Goal: Navigation & Orientation: Find specific page/section

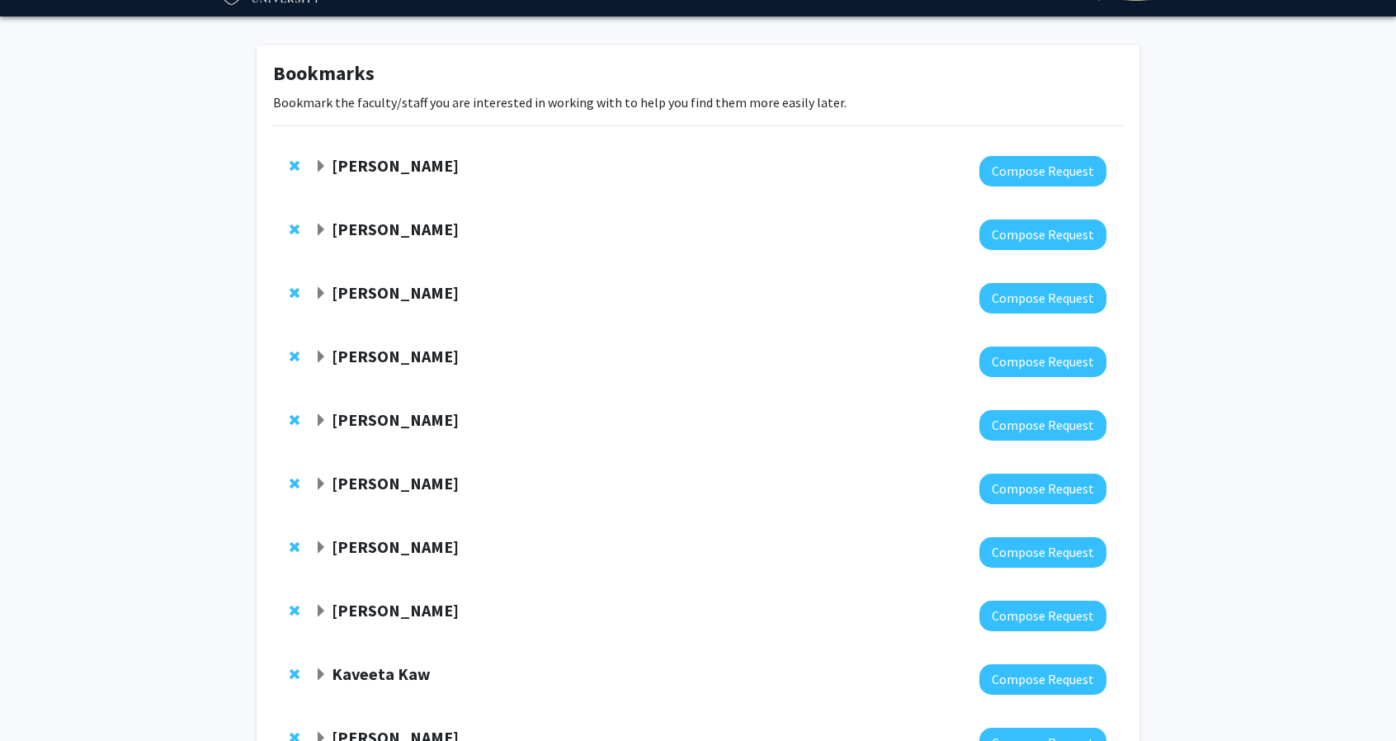
scroll to position [47, 0]
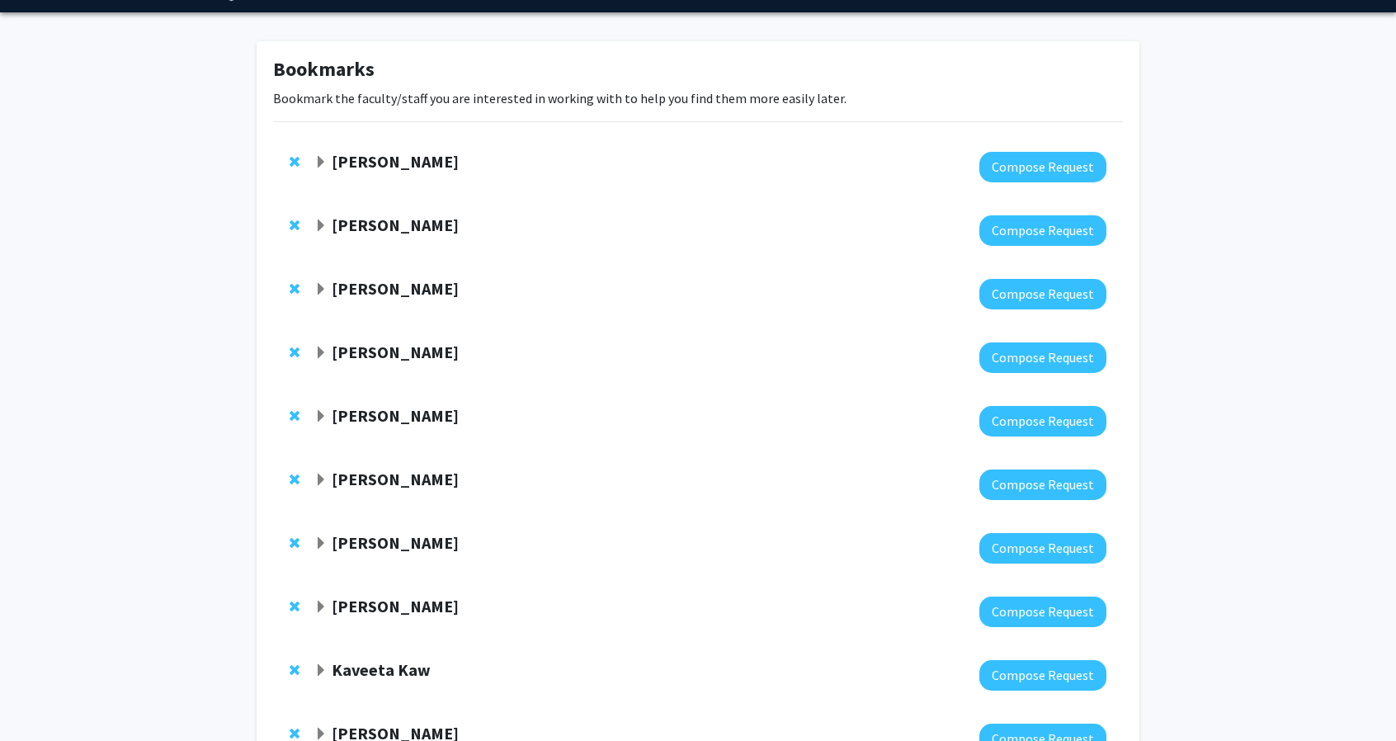
click at [457, 153] on strong "[PERSON_NAME]" at bounding box center [395, 161] width 127 height 21
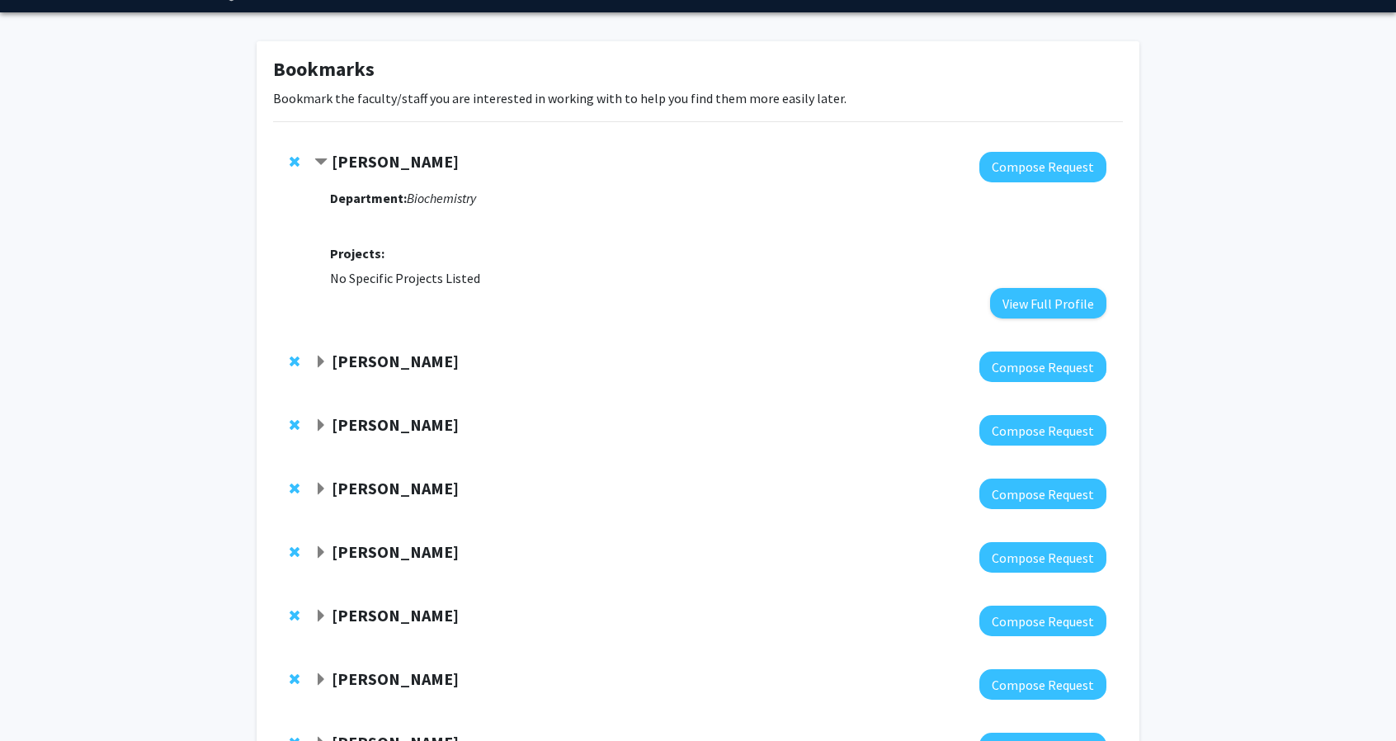
click at [457, 153] on strong "[PERSON_NAME]" at bounding box center [395, 161] width 127 height 21
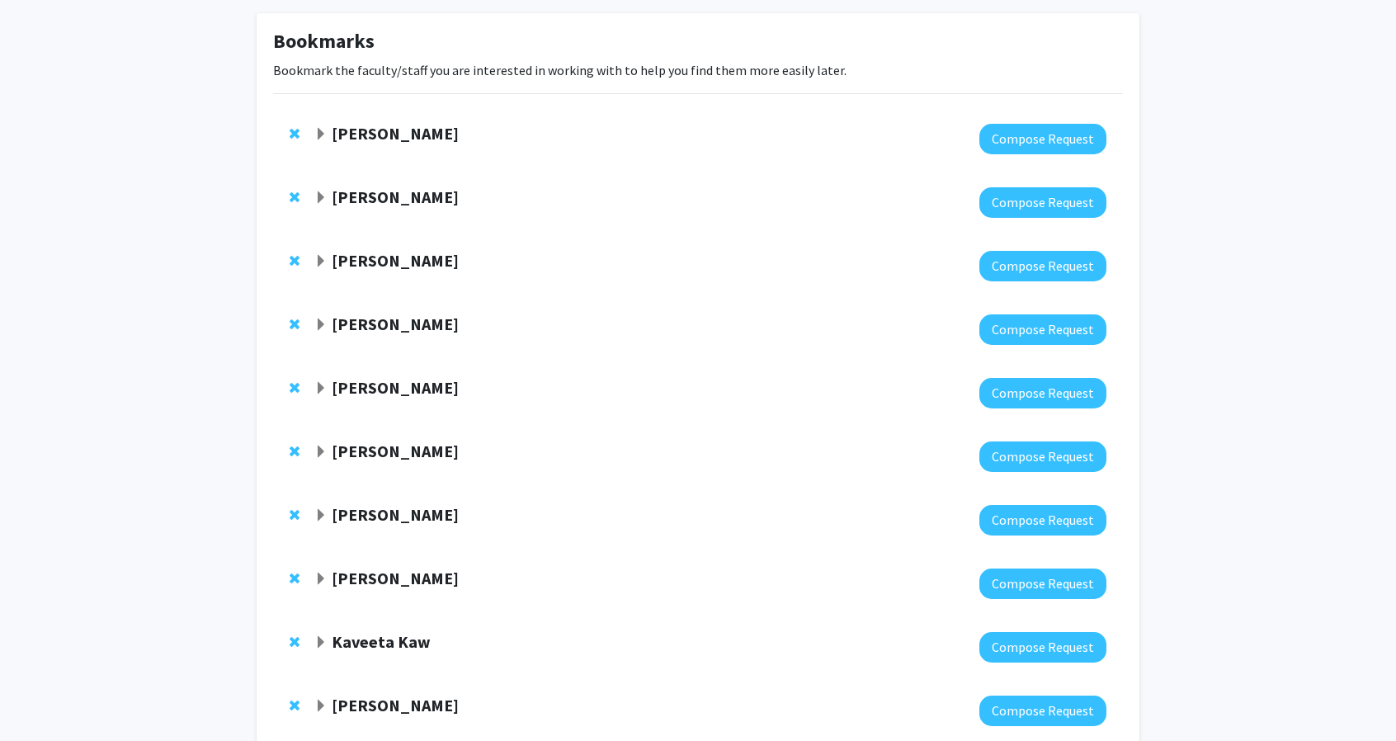
scroll to position [77, 0]
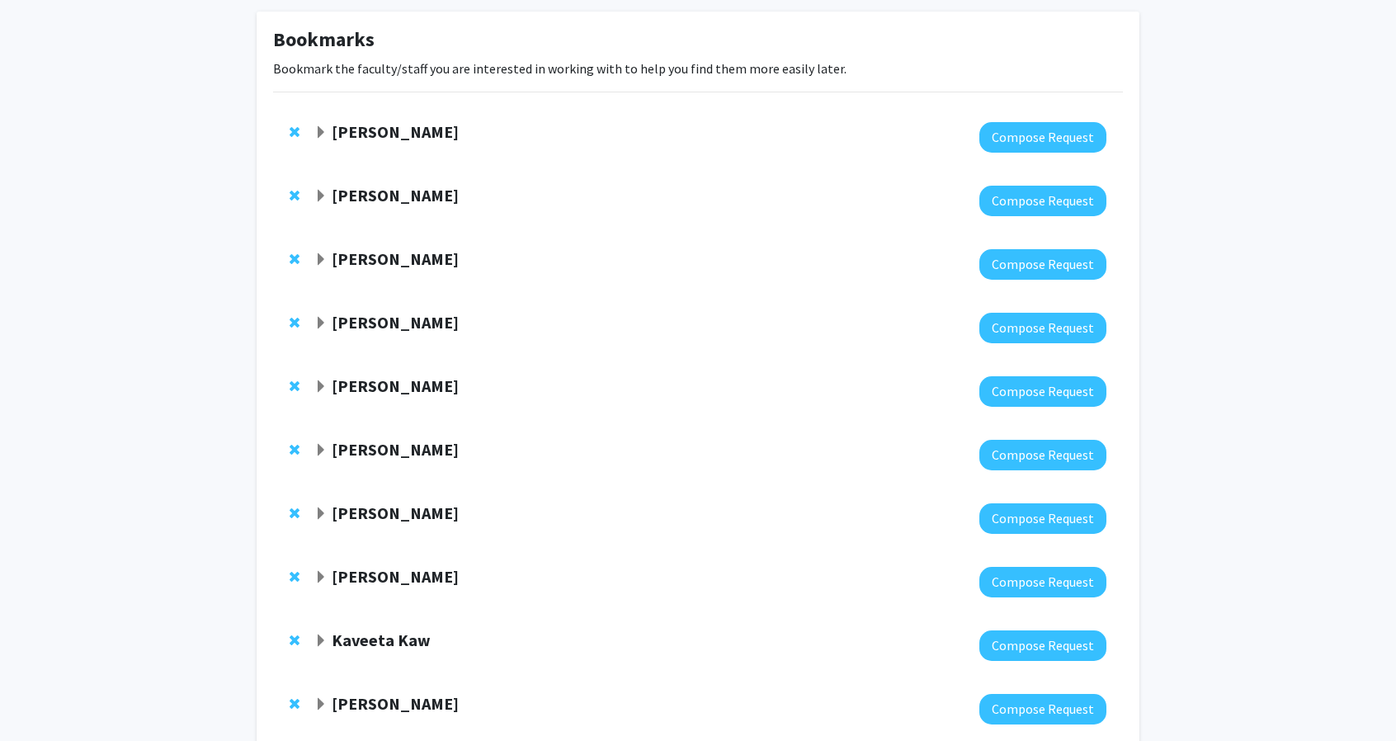
click at [370, 213] on div at bounding box center [710, 201] width 792 height 31
click at [380, 208] on div at bounding box center [710, 201] width 792 height 31
click at [386, 199] on strong "[PERSON_NAME]" at bounding box center [395, 195] width 127 height 21
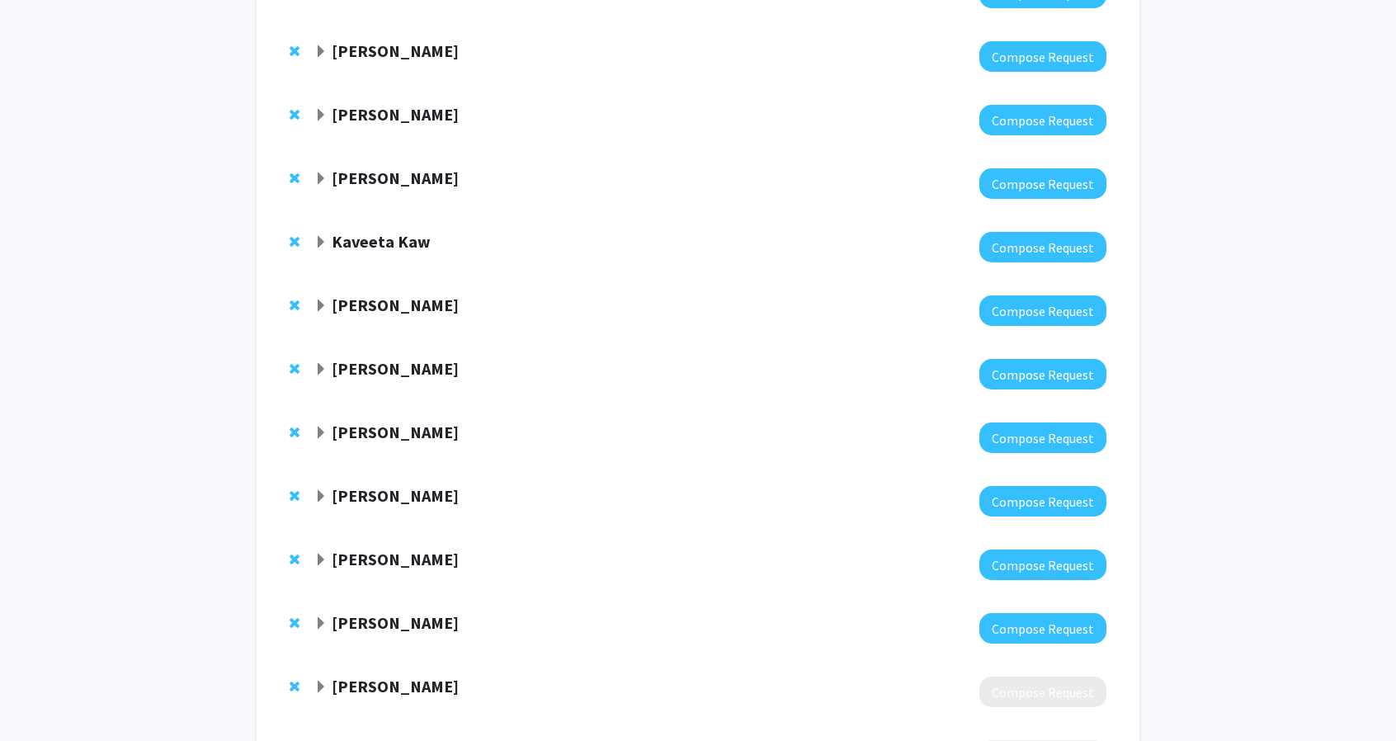
scroll to position [728, 0]
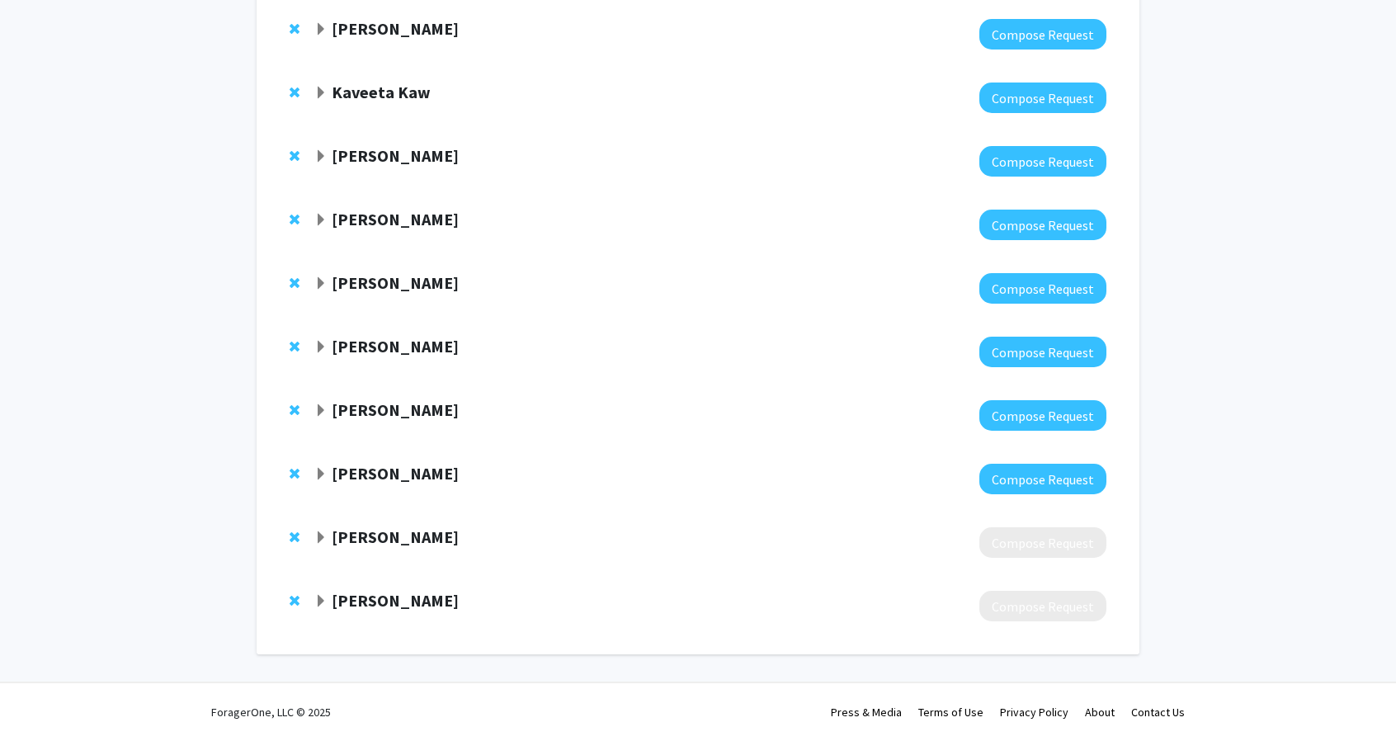
click at [395, 548] on div "[PERSON_NAME]" at bounding box center [492, 537] width 356 height 21
click at [361, 540] on strong "[PERSON_NAME]" at bounding box center [395, 536] width 127 height 21
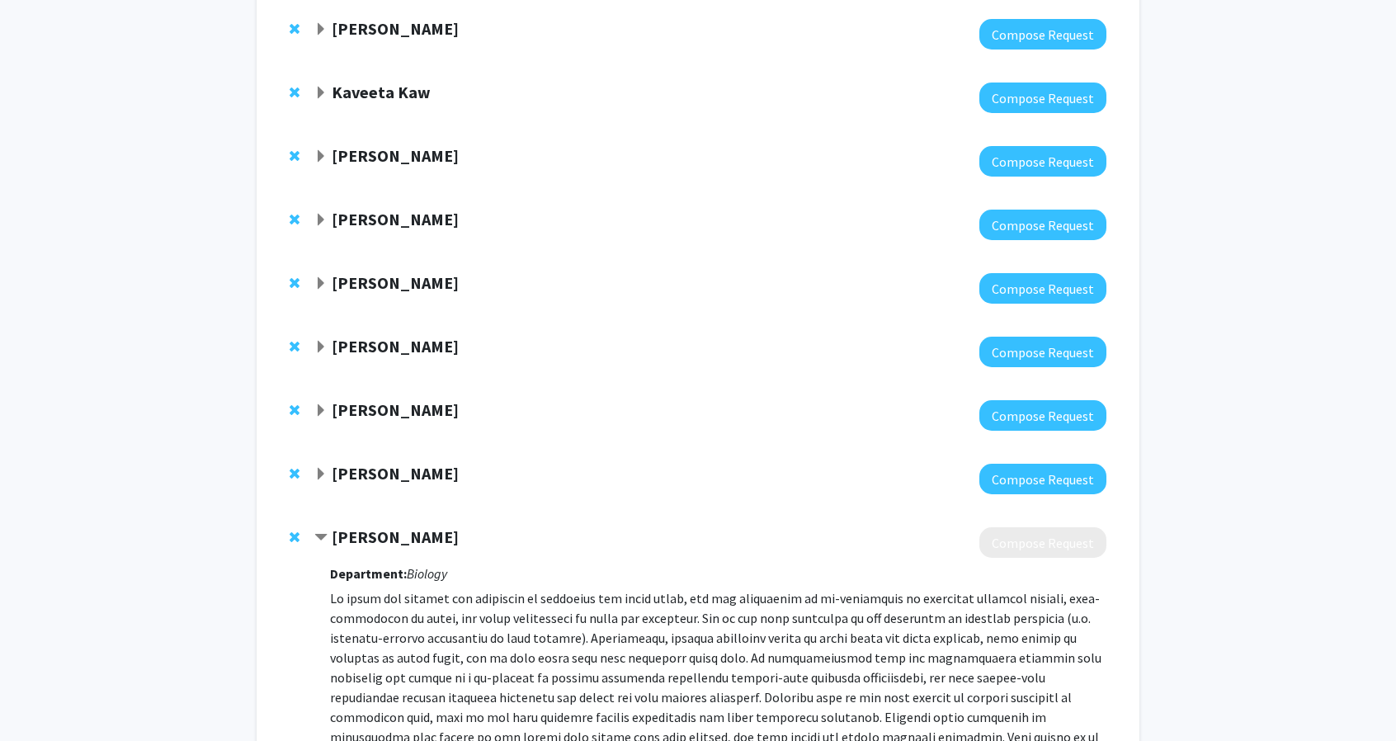
click at [295, 531] on span "Remove Jaap De Roode from bookmarks" at bounding box center [295, 536] width 10 height 13
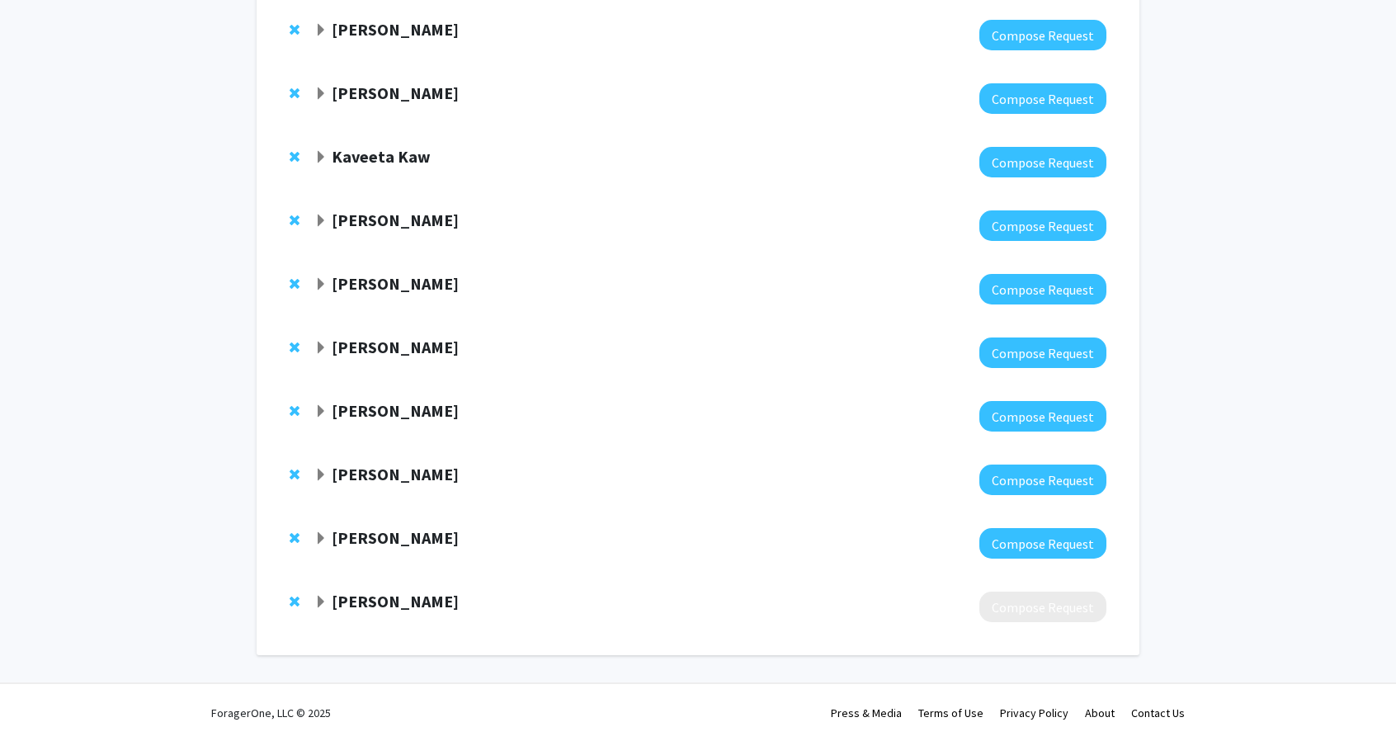
click at [391, 605] on strong "[PERSON_NAME]" at bounding box center [395, 601] width 127 height 21
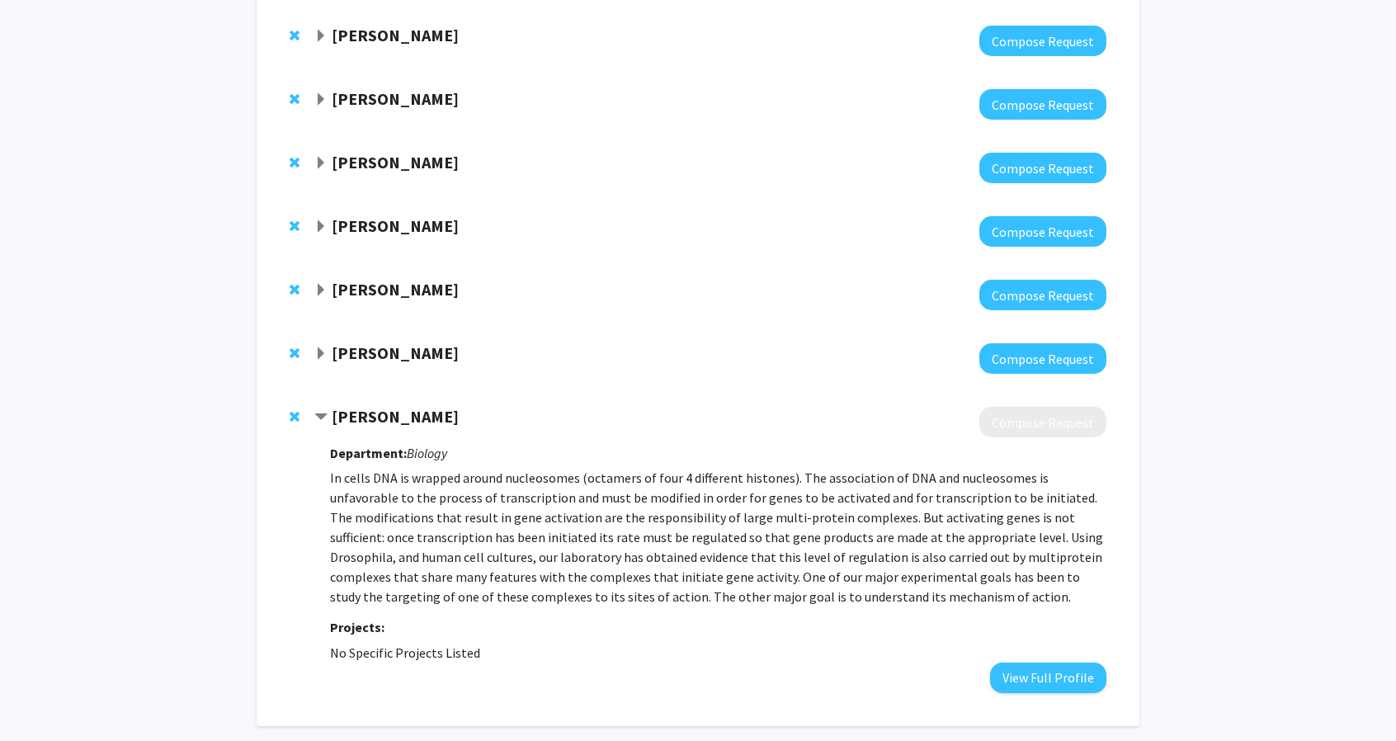
scroll to position [849, 0]
click at [294, 417] on span "Remove John Lucchesi from bookmarks" at bounding box center [295, 415] width 10 height 13
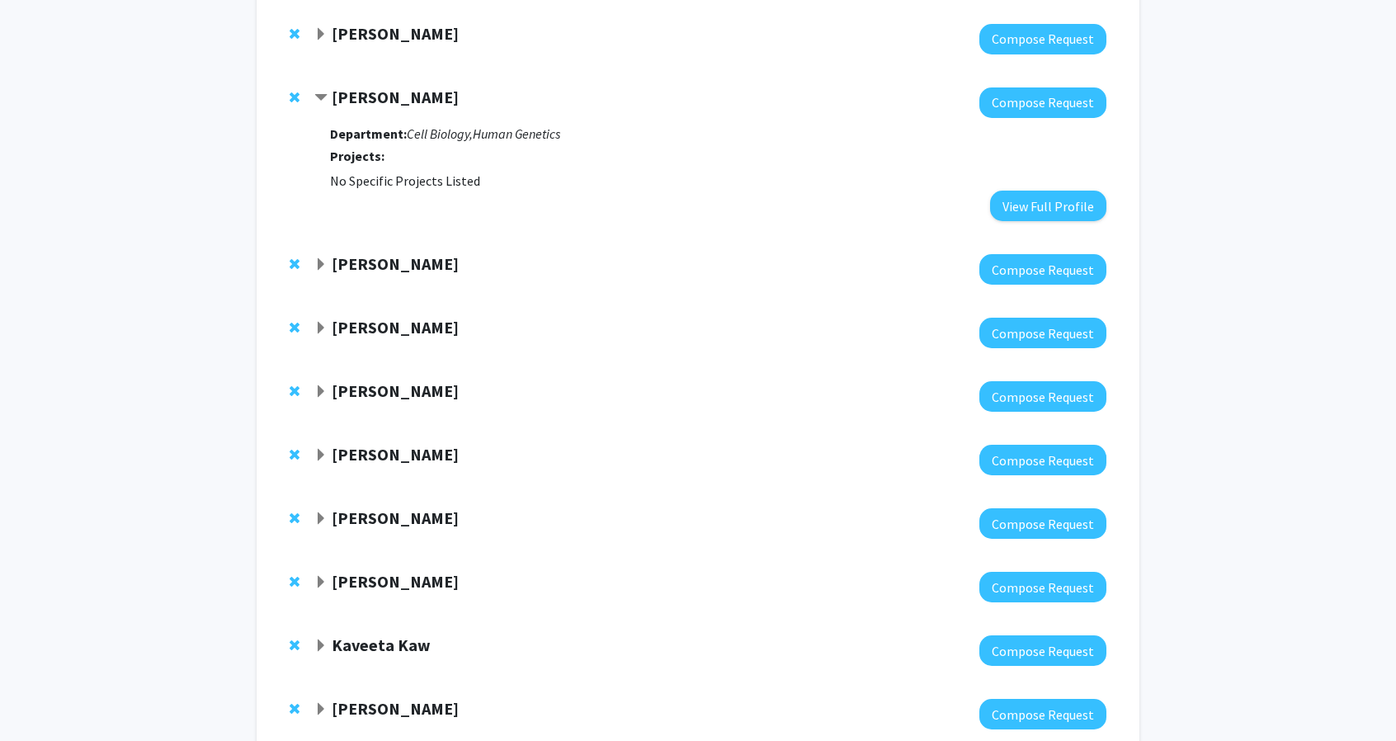
scroll to position [177, 0]
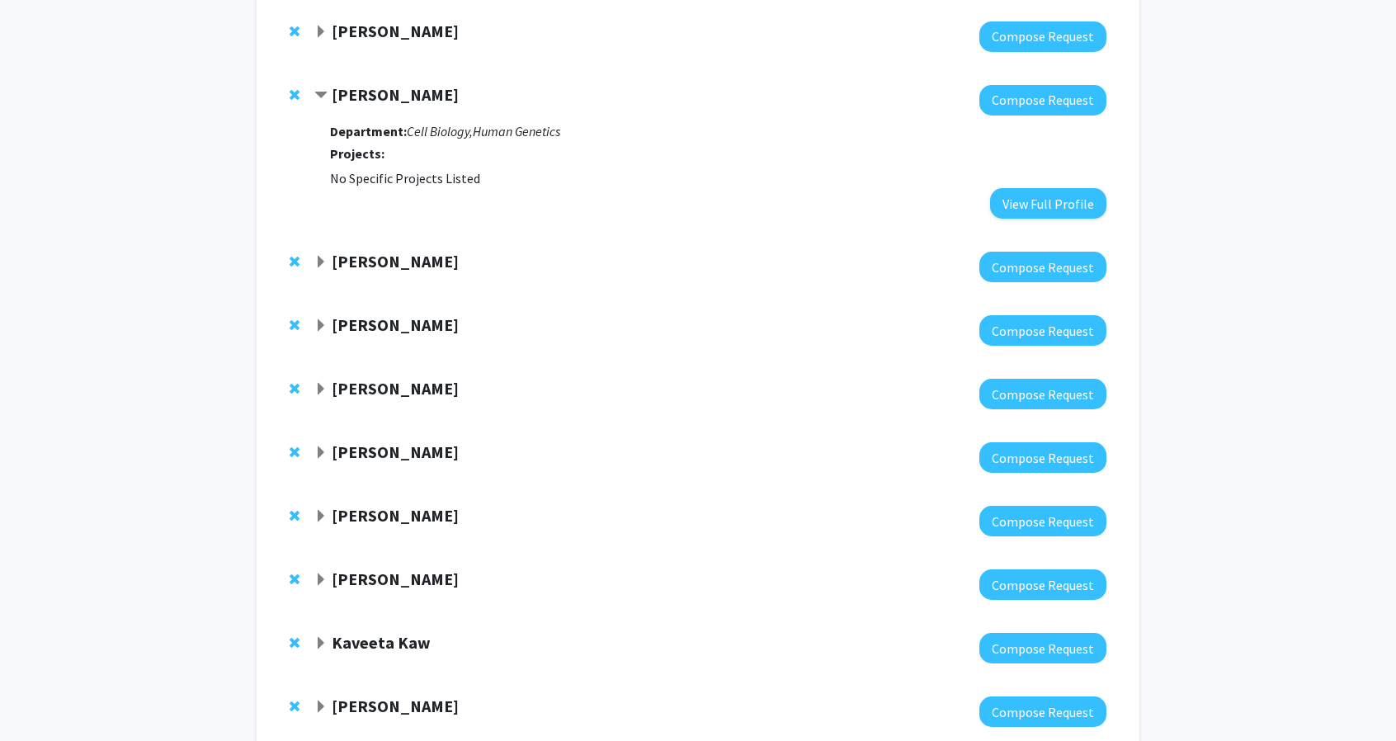
click at [408, 385] on strong "[PERSON_NAME]" at bounding box center [395, 388] width 127 height 21
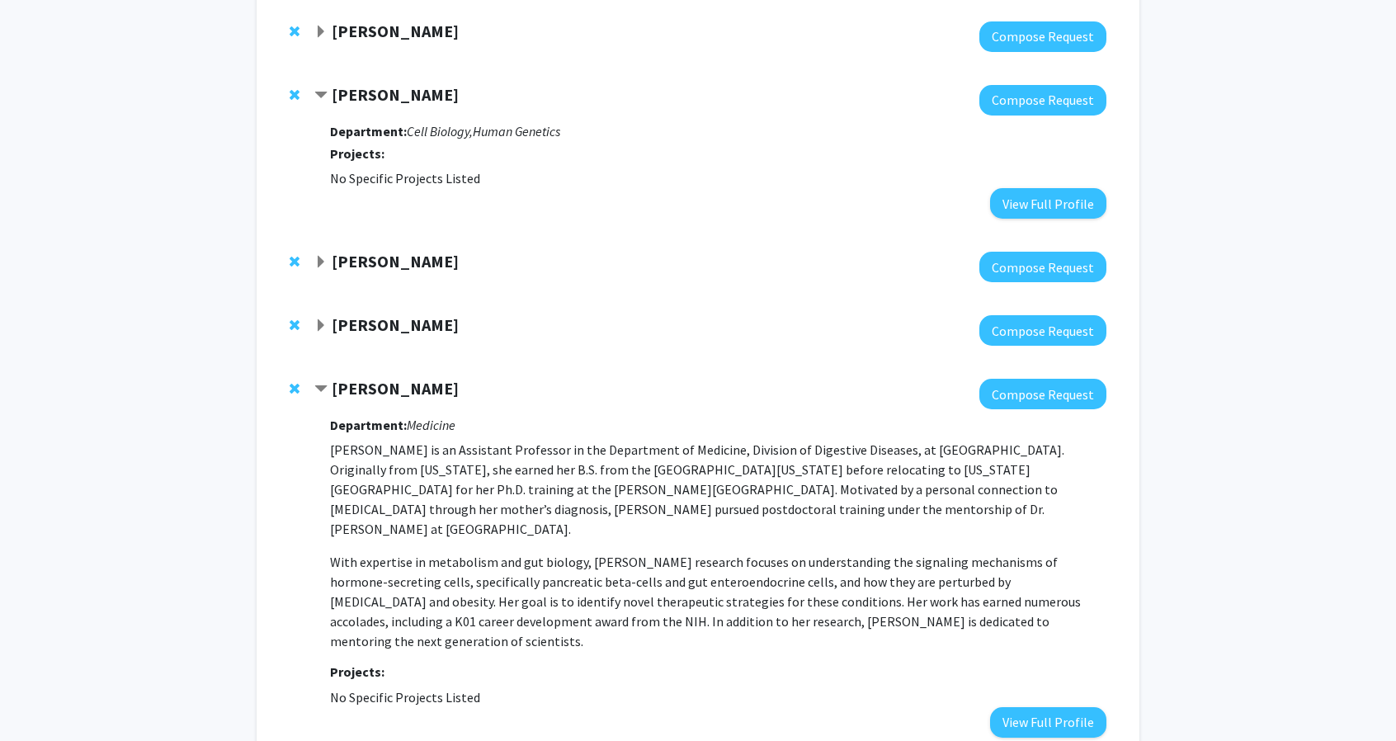
scroll to position [182, 0]
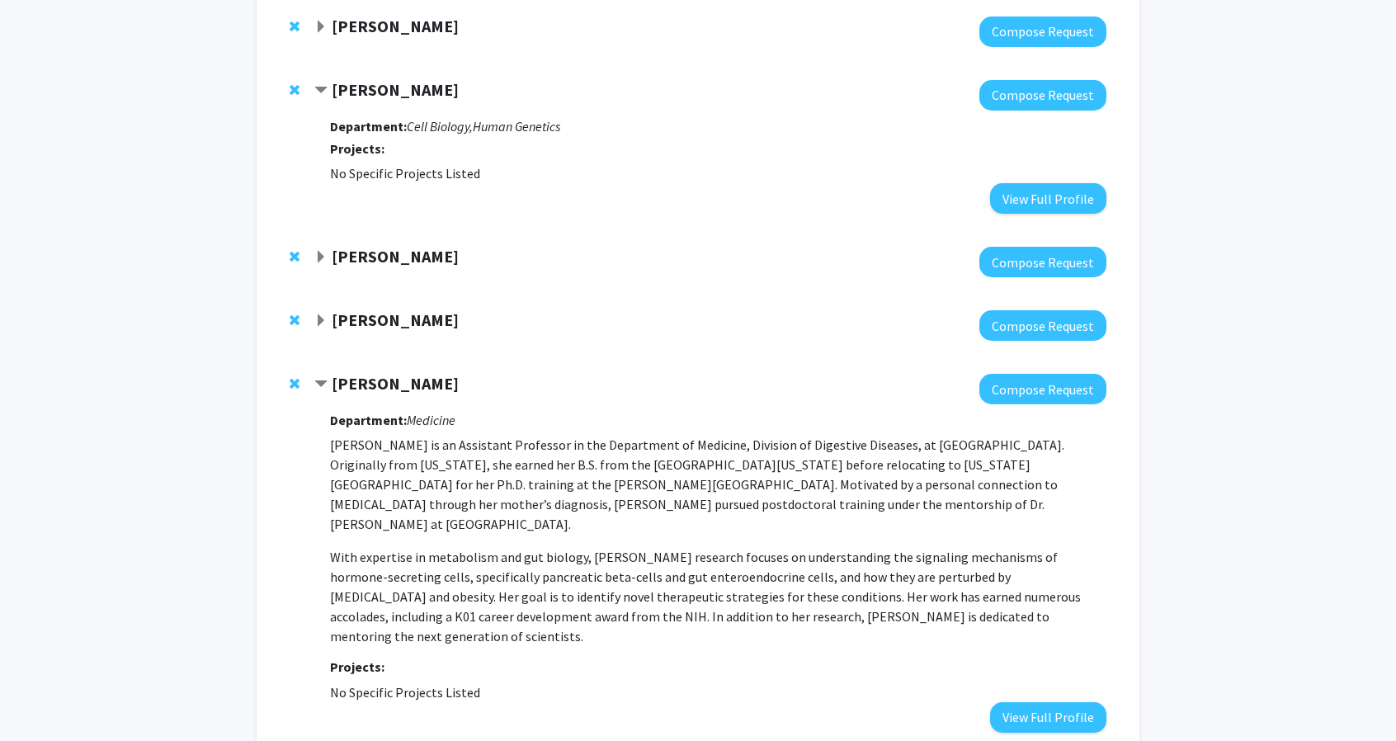
click at [412, 339] on div at bounding box center [710, 325] width 792 height 31
click at [399, 328] on strong "[PERSON_NAME]" at bounding box center [395, 319] width 127 height 21
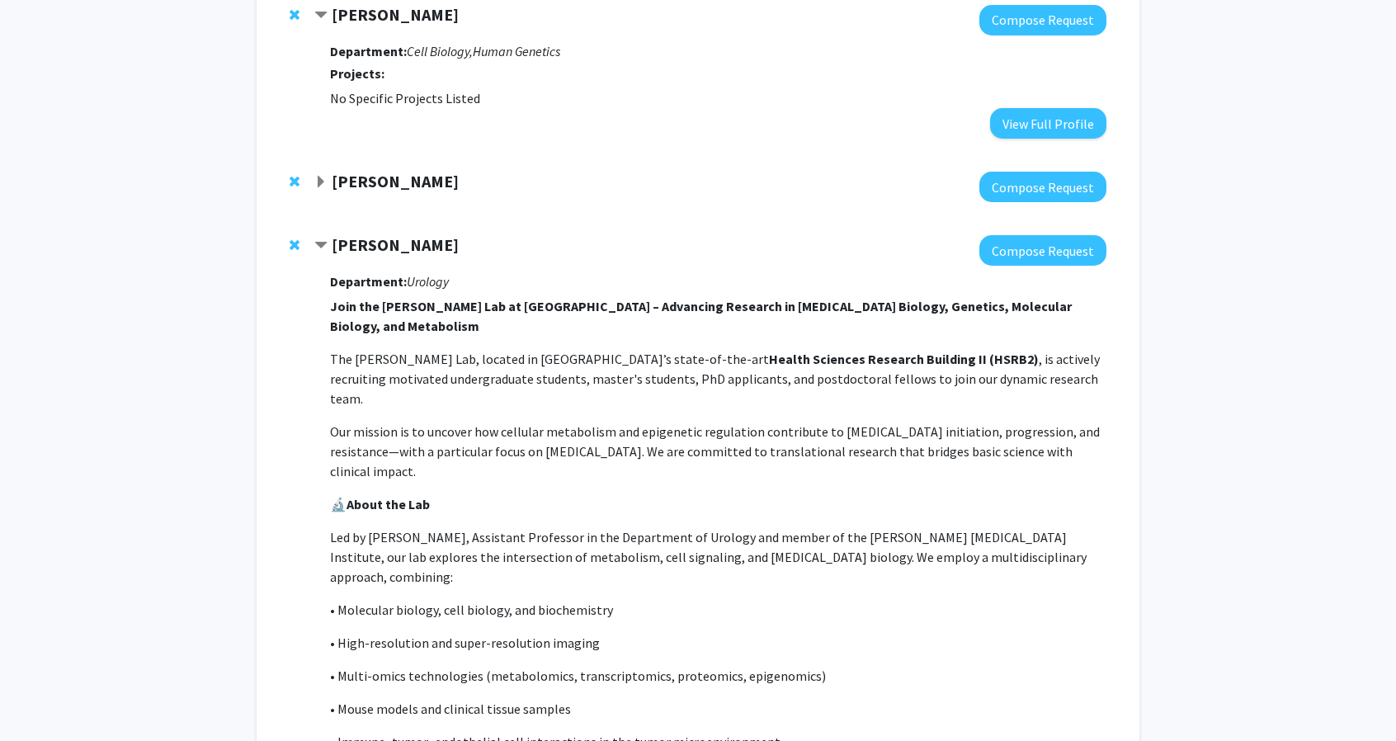
scroll to position [257, 0]
click at [383, 252] on strong "[PERSON_NAME]" at bounding box center [395, 245] width 127 height 21
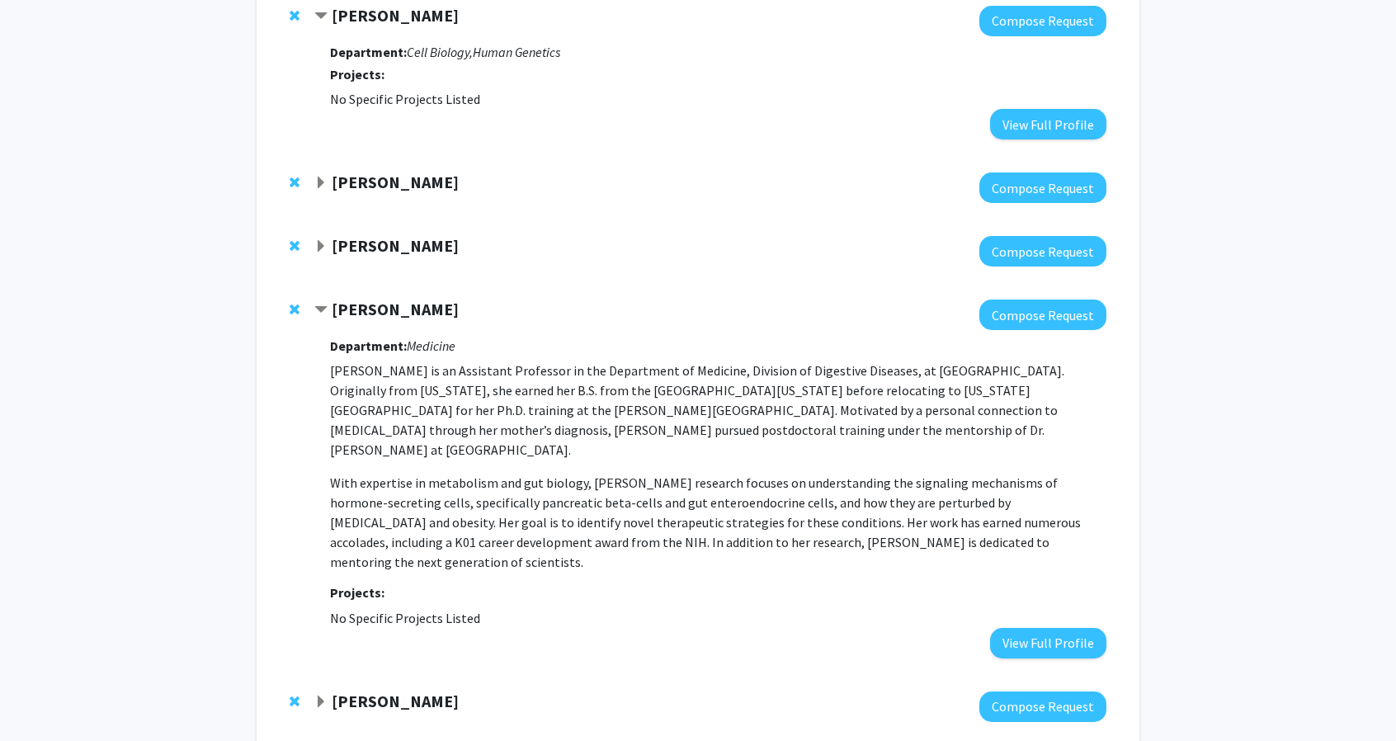
scroll to position [45, 0]
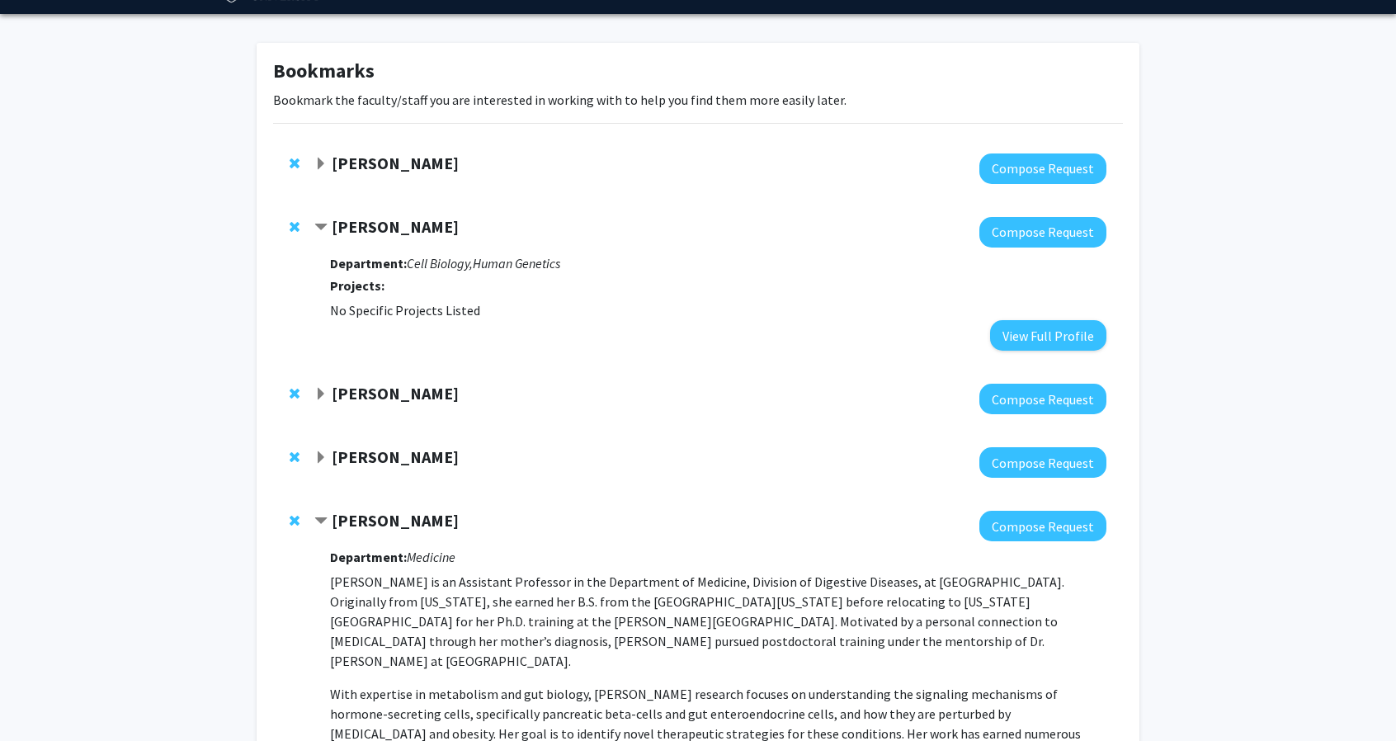
click at [414, 398] on strong "[PERSON_NAME]" at bounding box center [395, 393] width 127 height 21
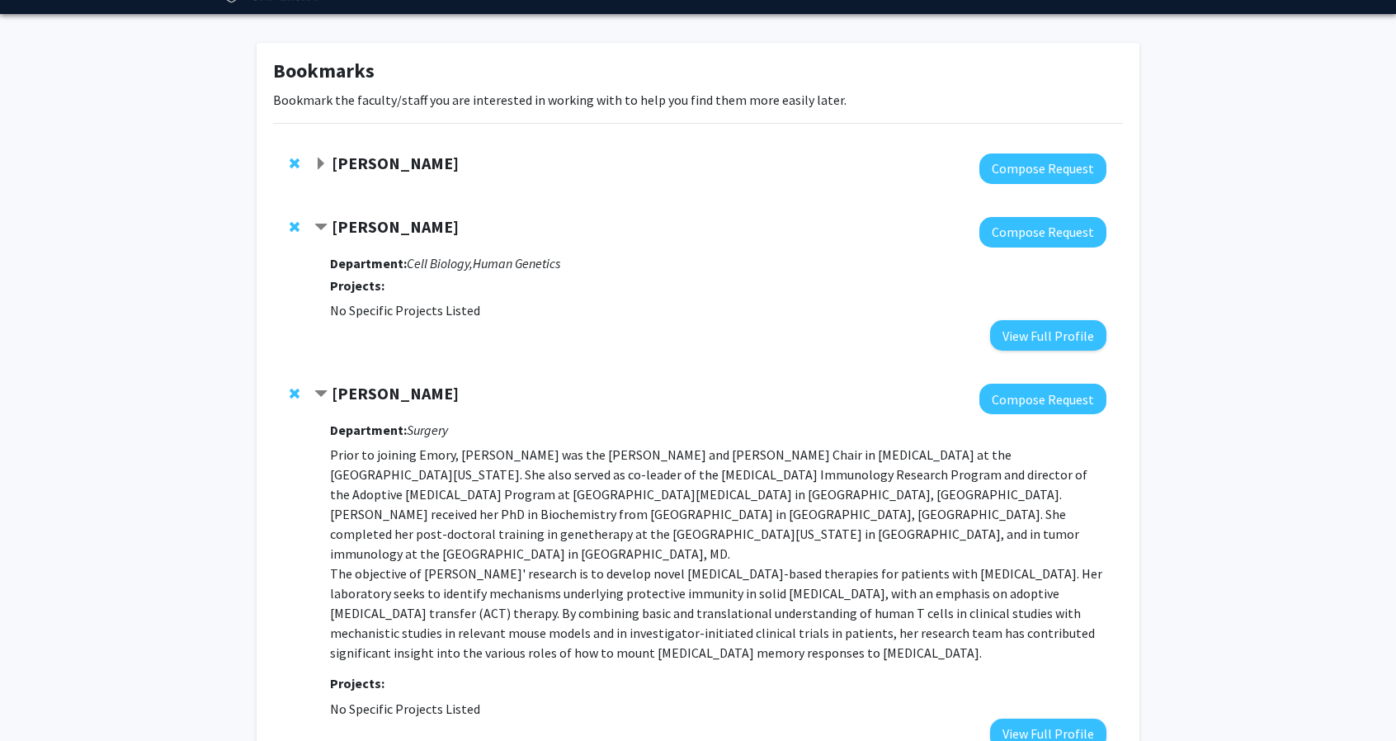
click at [414, 398] on strong "[PERSON_NAME]" at bounding box center [395, 393] width 127 height 21
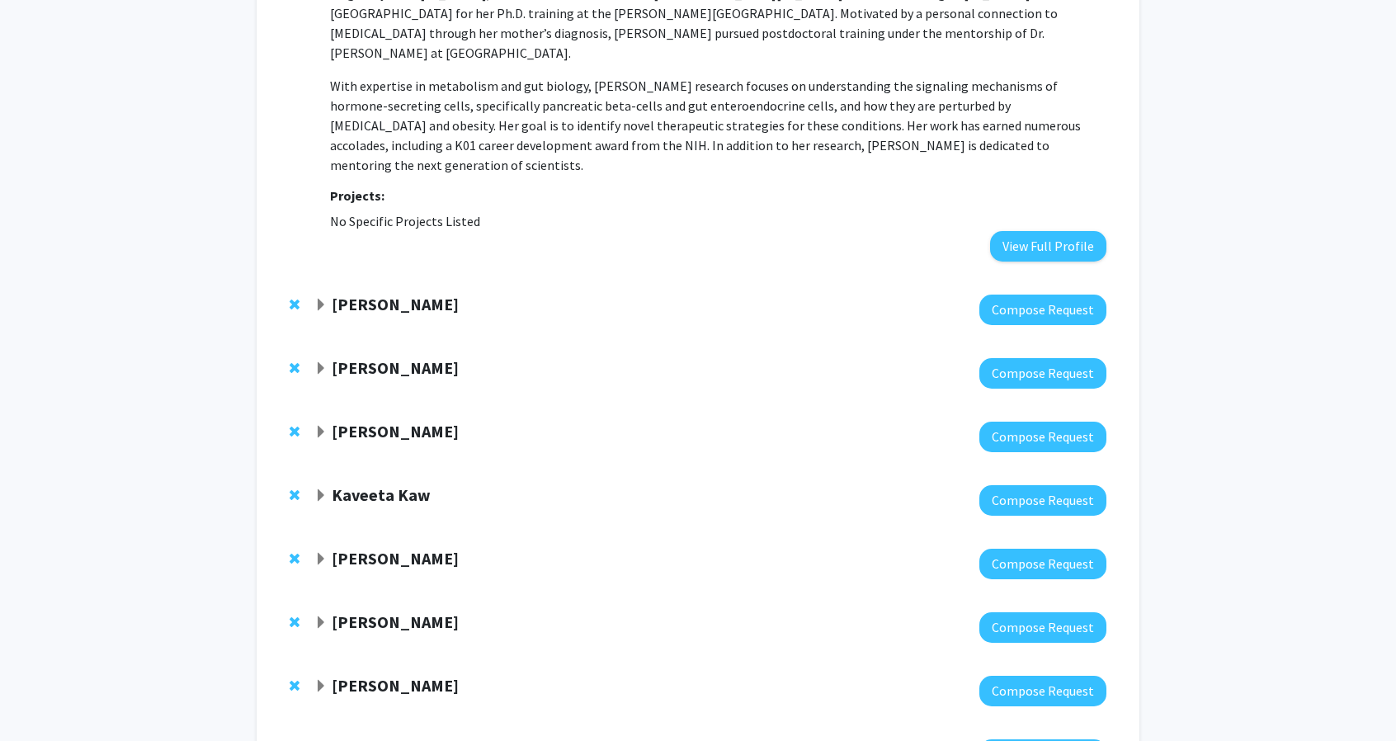
scroll to position [654, 0]
click at [455, 293] on strong "[PERSON_NAME]" at bounding box center [395, 303] width 127 height 21
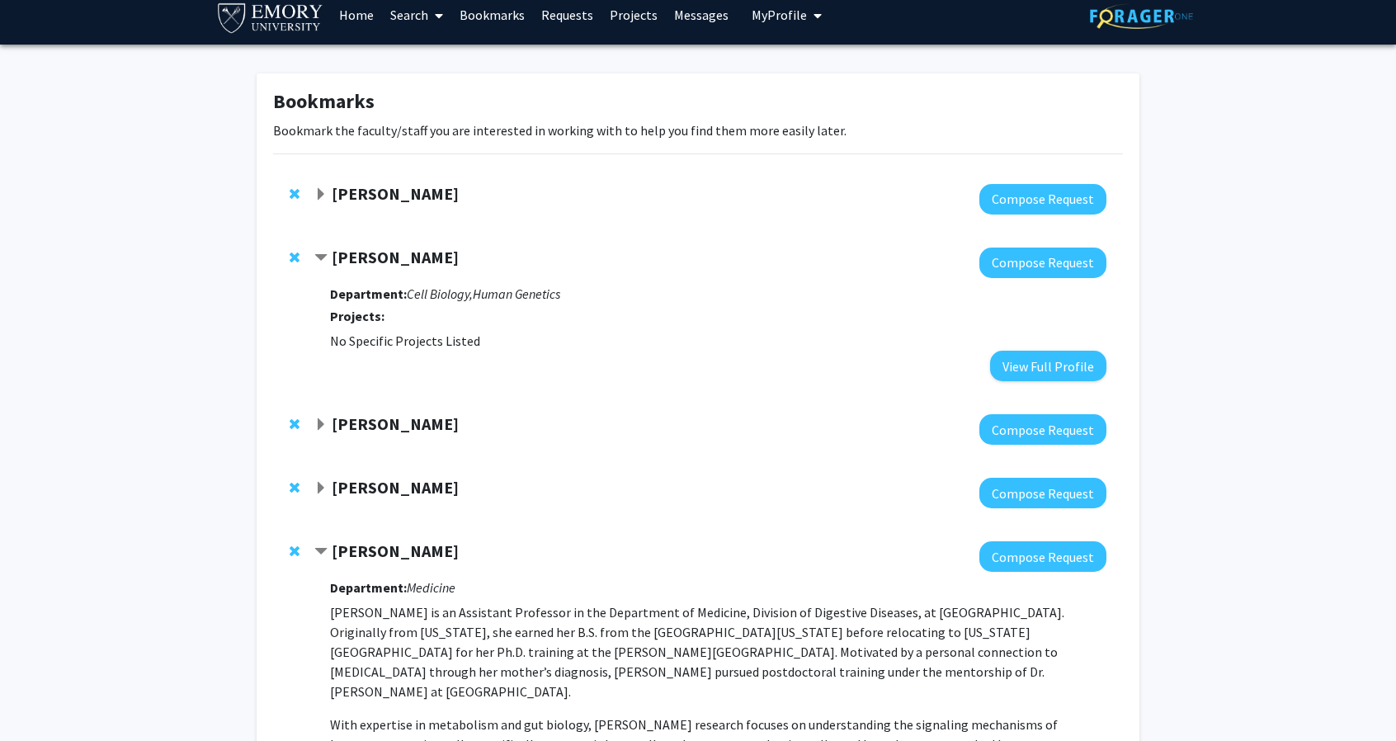
scroll to position [0, 0]
